Goal: Navigation & Orientation: Find specific page/section

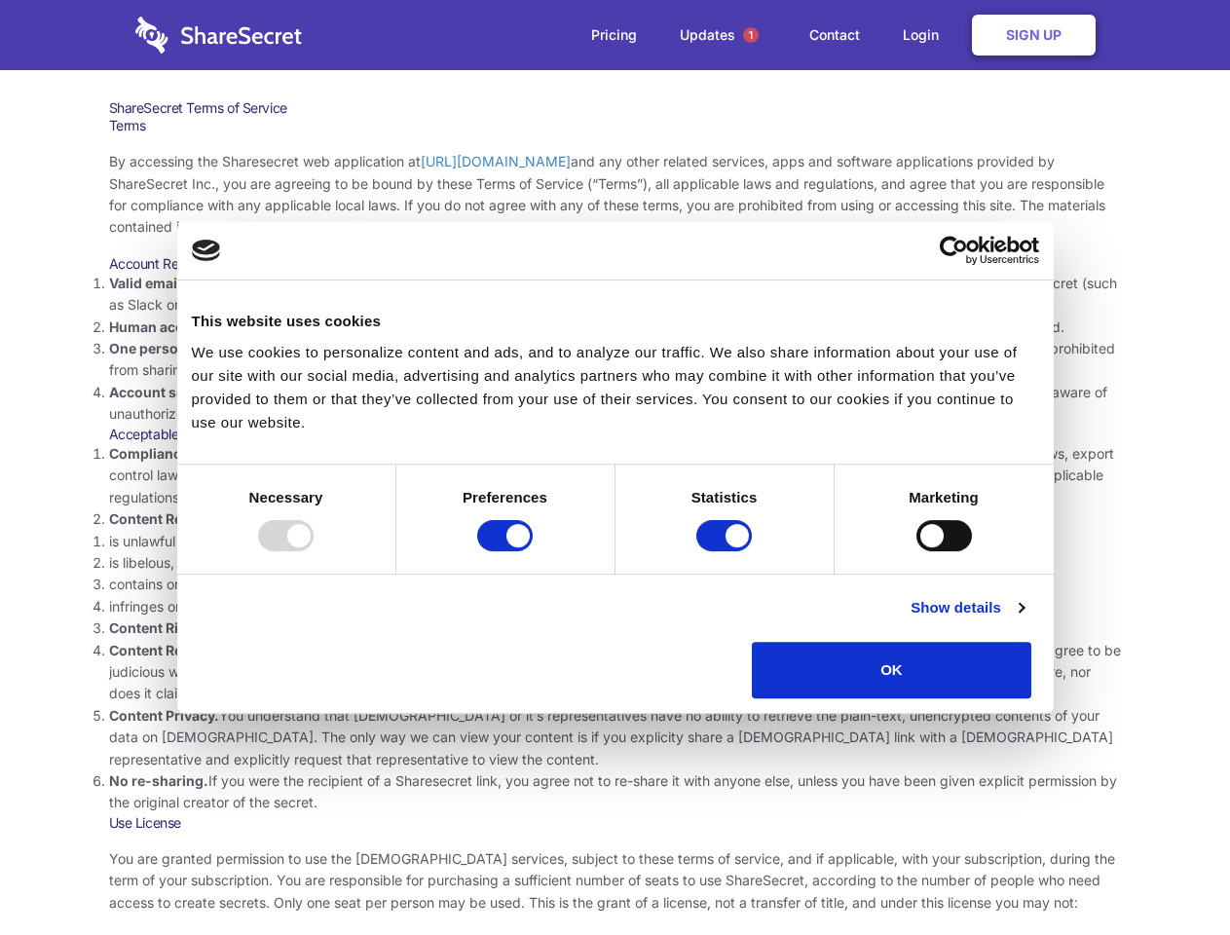
click at [614, 467] on li "Compliance with local laws and regulations. Your use of the Sharesecret must no…" at bounding box center [615, 475] width 1013 height 65
click at [314, 551] on div at bounding box center [286, 535] width 56 height 31
click at [533, 551] on input "Preferences" at bounding box center [505, 535] width 56 height 31
checkbox input "false"
click at [726, 551] on input "Statistics" at bounding box center [724, 535] width 56 height 31
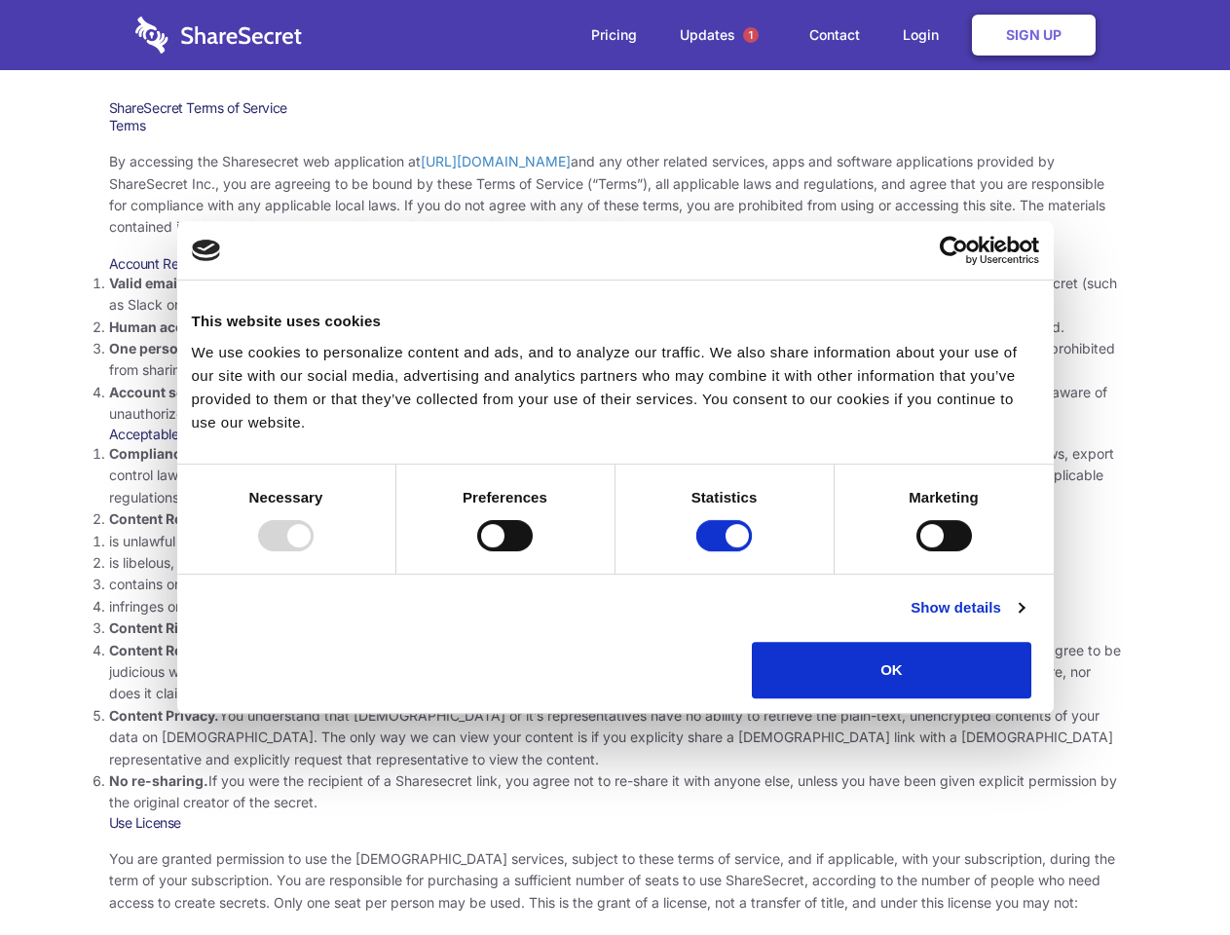
checkbox input "false"
click at [916, 551] on input "Marketing" at bounding box center [944, 535] width 56 height 31
checkbox input "true"
click at [1023, 619] on link "Show details" at bounding box center [966, 607] width 113 height 23
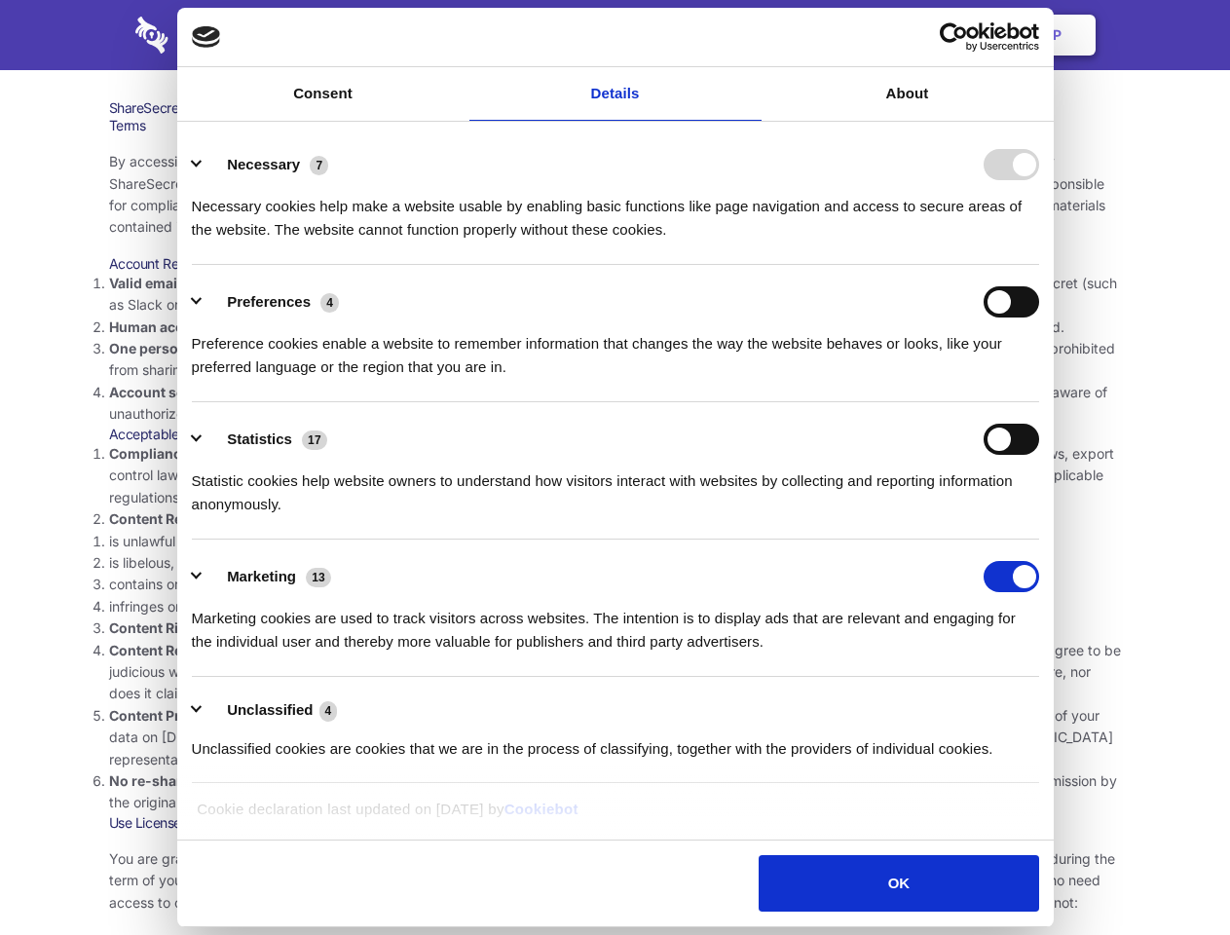
click at [1039, 265] on li "Necessary 7 Necessary cookies help make a website usable by enabling basic func…" at bounding box center [615, 196] width 847 height 137
click at [750, 35] on span "1" at bounding box center [751, 35] width 16 height 16
